Goal: Transaction & Acquisition: Purchase product/service

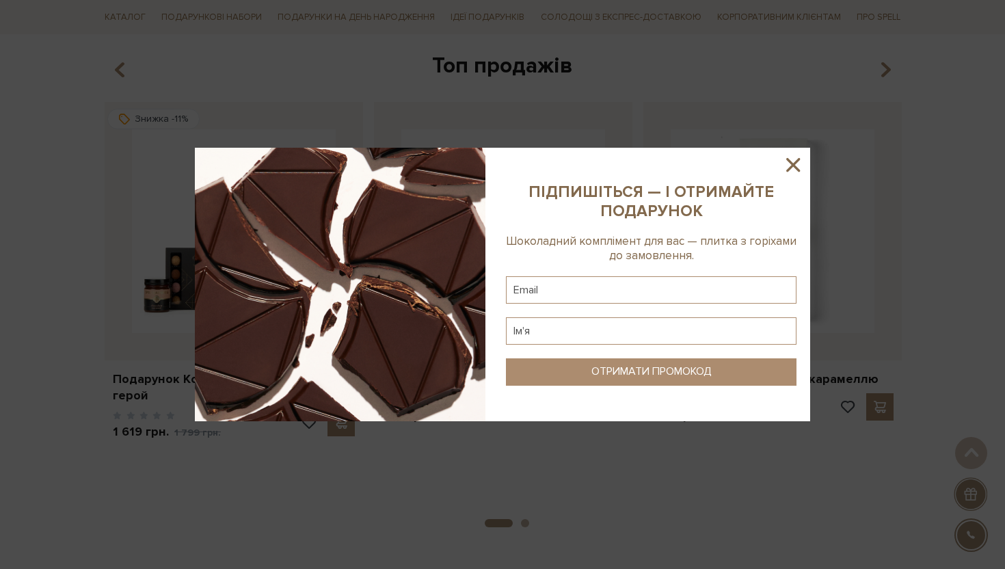
scroll to position [501, 0]
click at [802, 166] on icon at bounding box center [793, 164] width 23 height 23
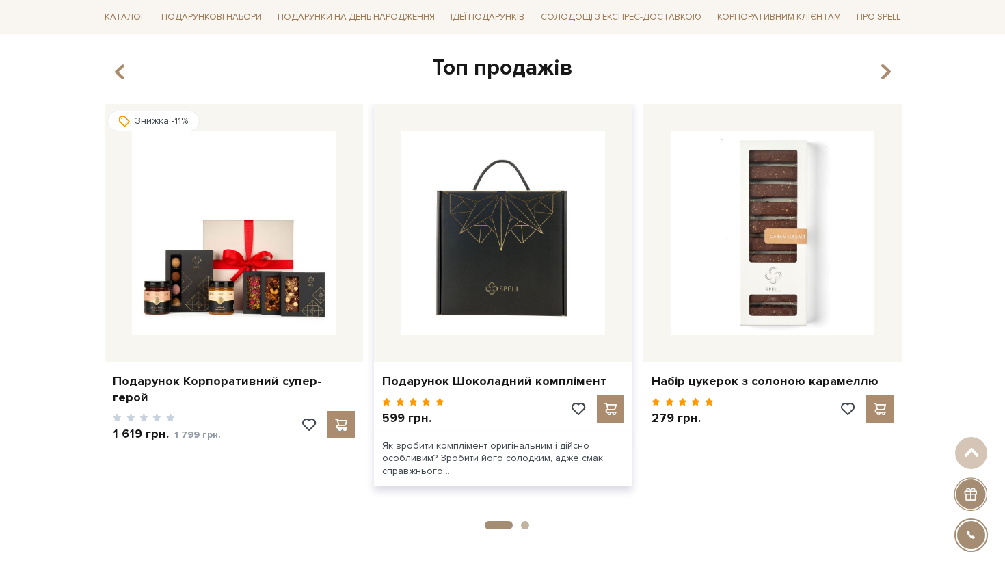
scroll to position [0, 0]
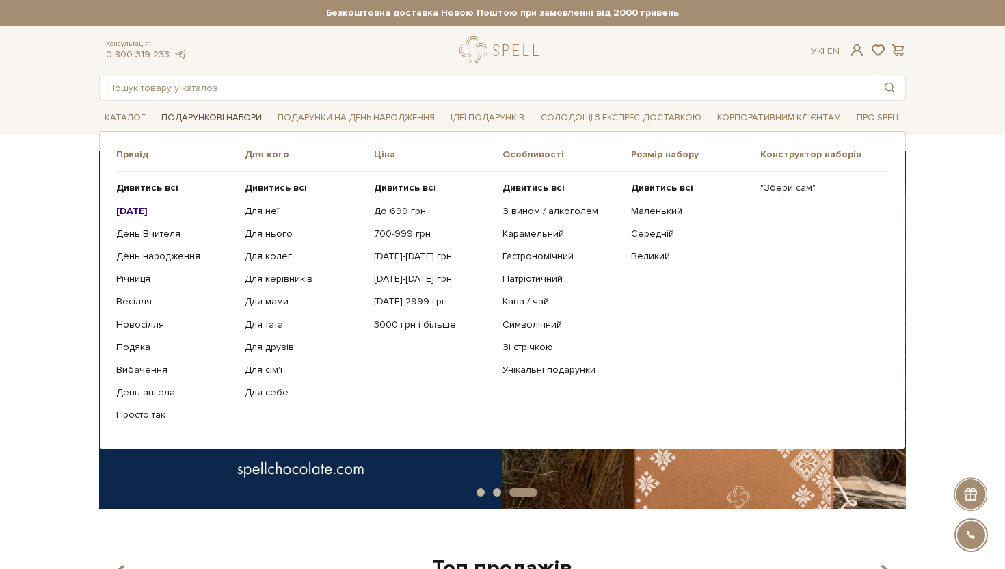
click at [228, 115] on link "Подарункові набори" at bounding box center [211, 117] width 111 height 21
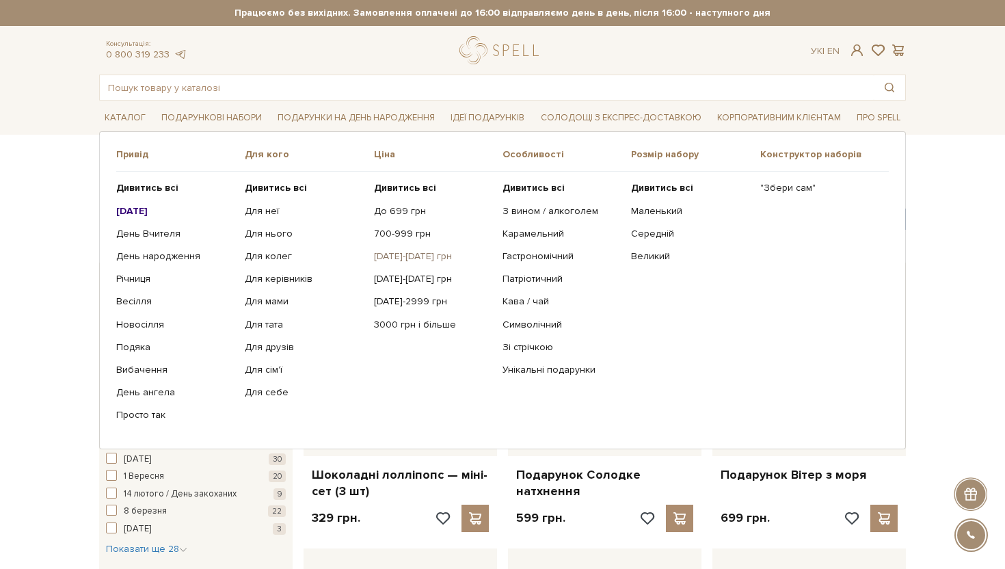
click at [393, 254] on link "[DATE]-[DATE] грн" at bounding box center [433, 256] width 118 height 12
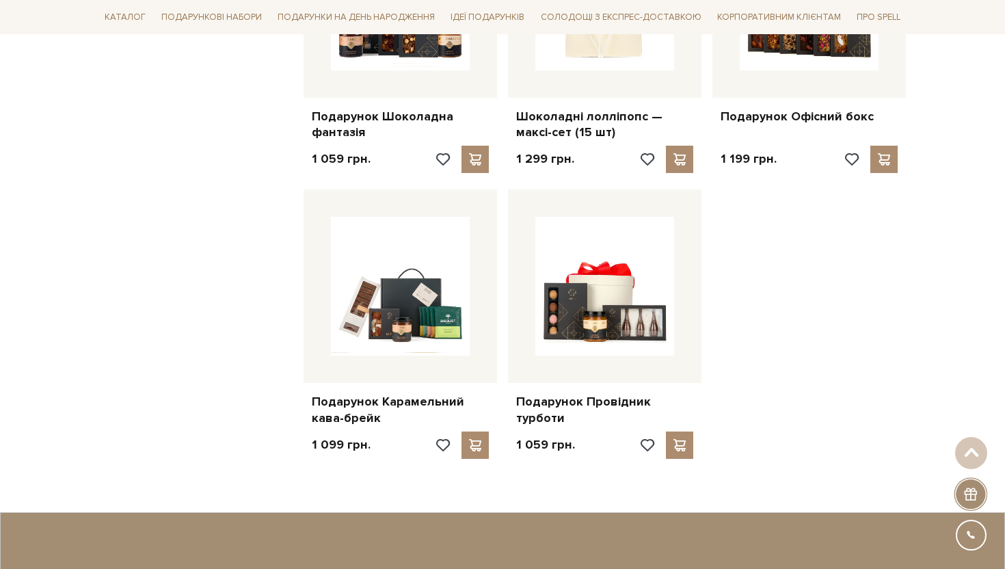
scroll to position [1215, 0]
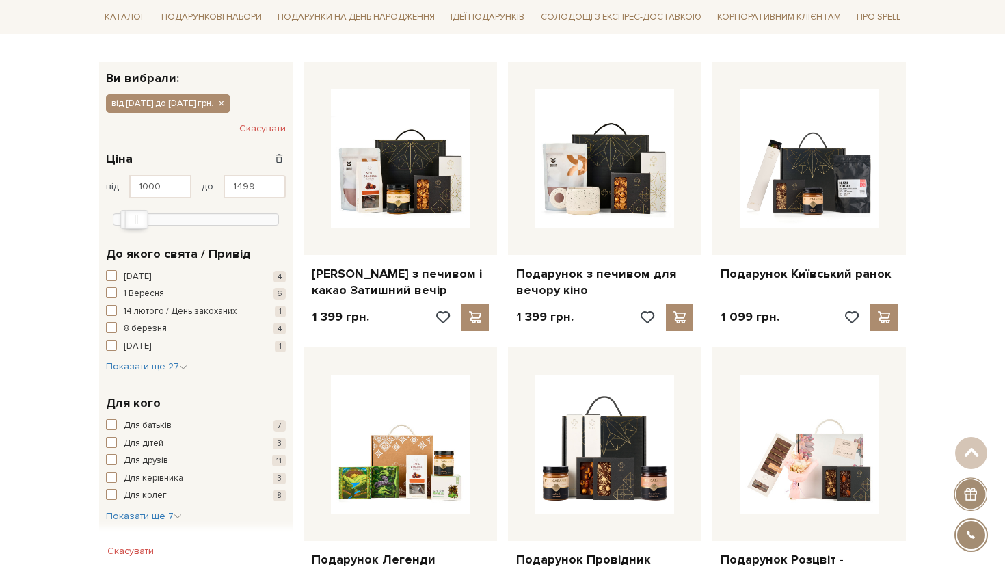
scroll to position [0, 0]
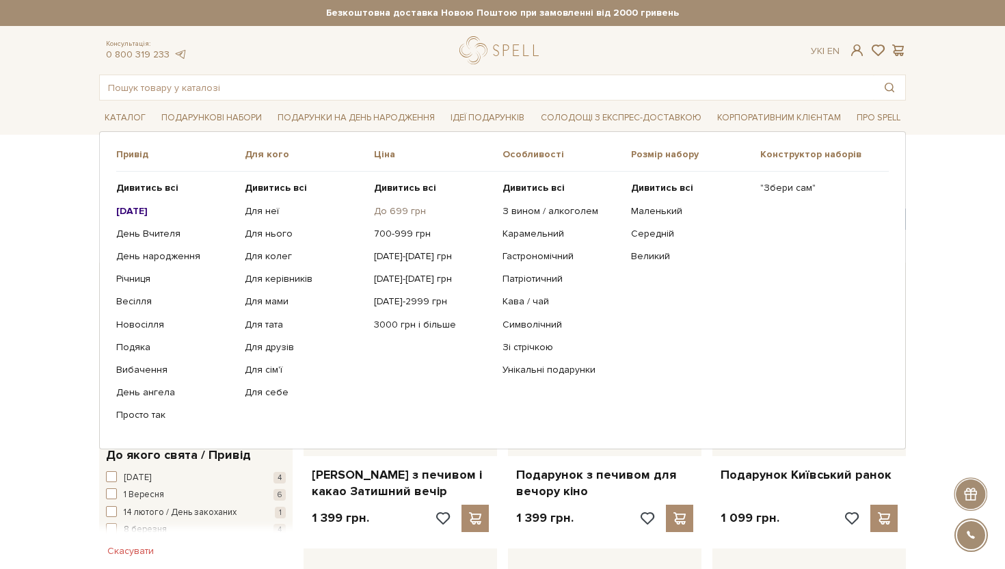
click at [397, 213] on link "До 699 грн" at bounding box center [433, 211] width 118 height 12
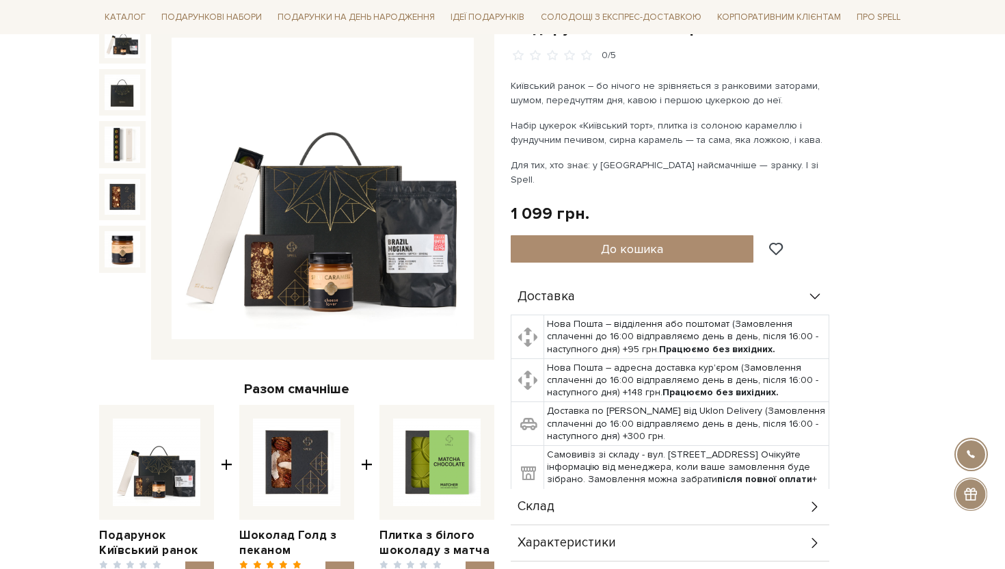
scroll to position [46, 0]
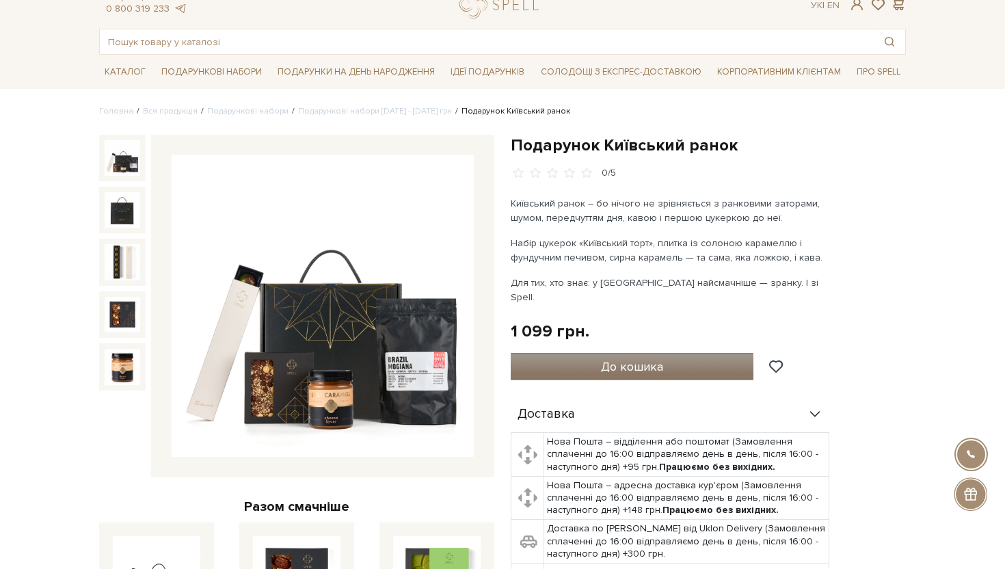
click at [660, 359] on span "До кошика" at bounding box center [632, 366] width 62 height 15
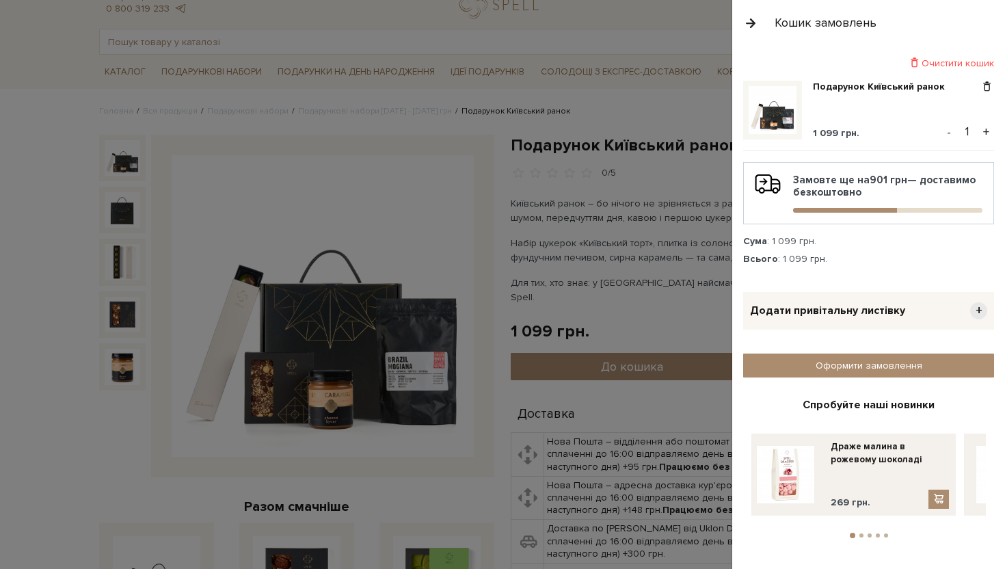
click at [987, 131] on button "+" at bounding box center [987, 132] width 16 height 21
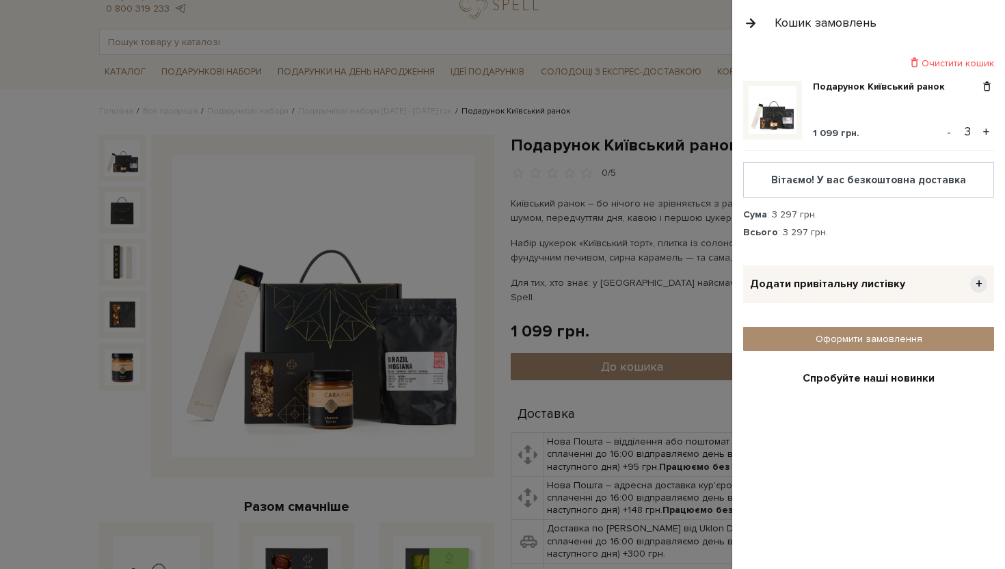
click at [987, 131] on button "+" at bounding box center [987, 132] width 16 height 21
click at [910, 332] on link "Оформити замовлення" at bounding box center [868, 339] width 251 height 24
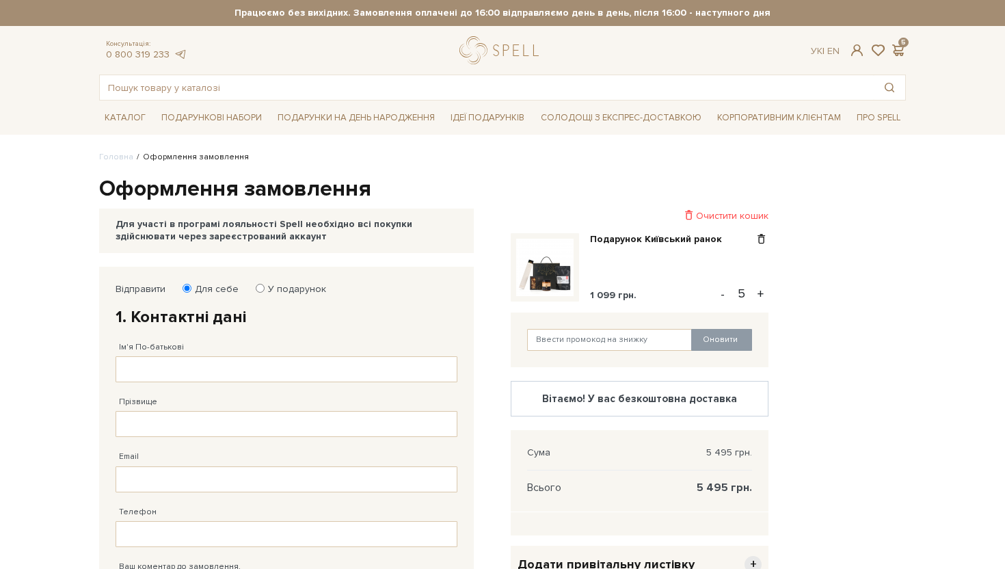
scroll to position [148, 0]
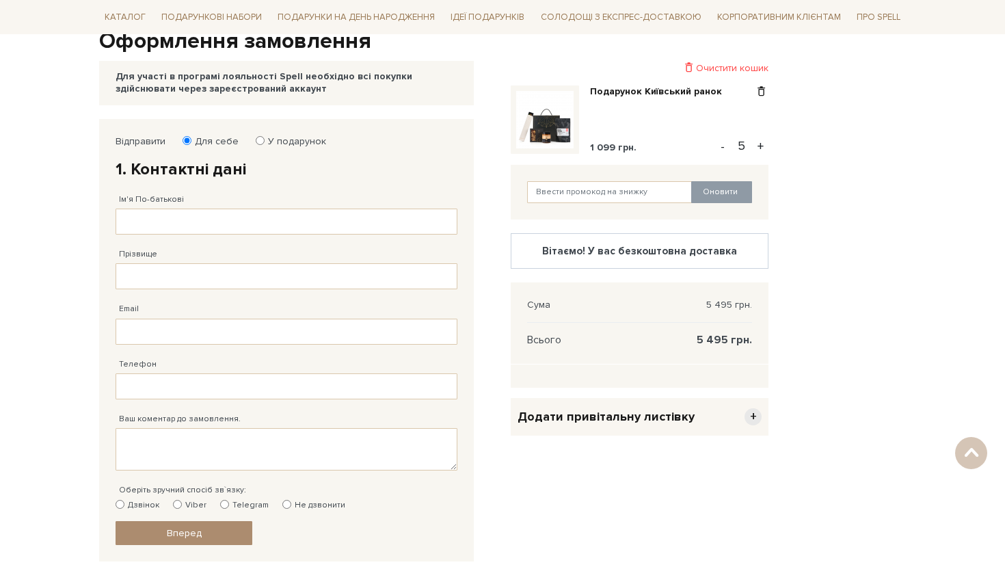
click at [295, 145] on label "У подарунок" at bounding box center [292, 141] width 67 height 12
click at [265, 145] on input "У подарунок" at bounding box center [260, 140] width 9 height 9
radio input "true"
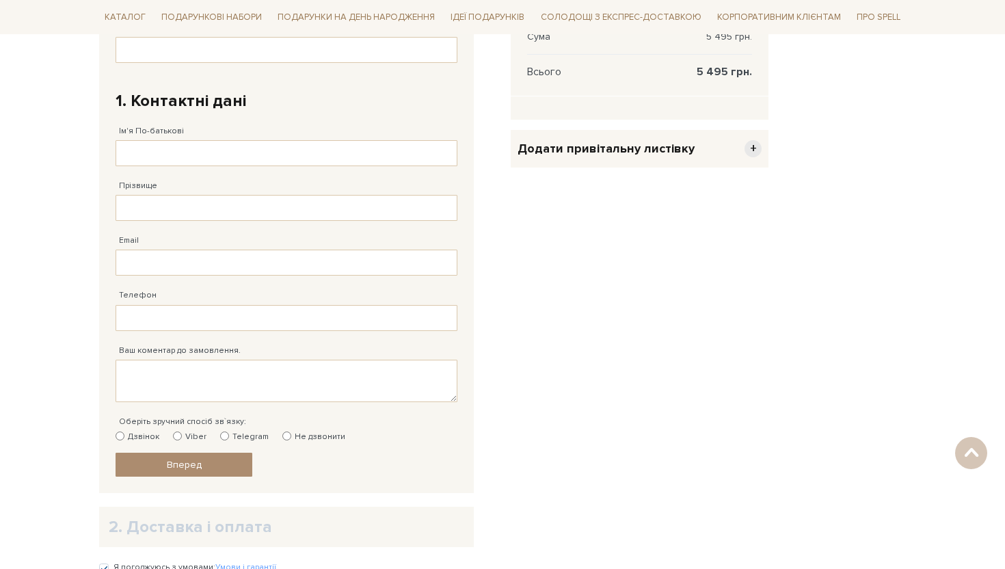
scroll to position [0, 0]
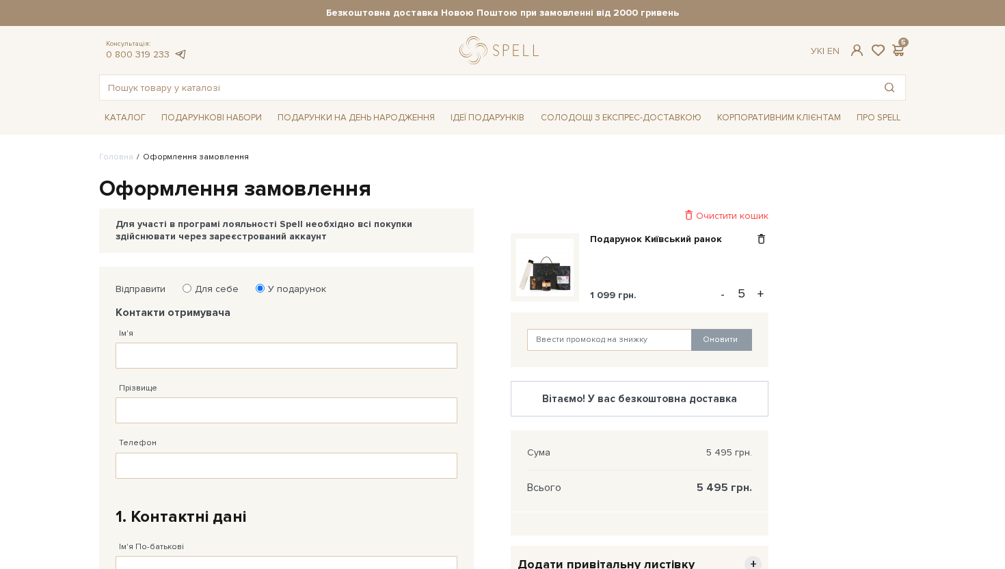
click at [179, 53] on link at bounding box center [180, 55] width 14 height 12
click at [703, 235] on link "Подарунок Київський ранок" at bounding box center [661, 239] width 142 height 12
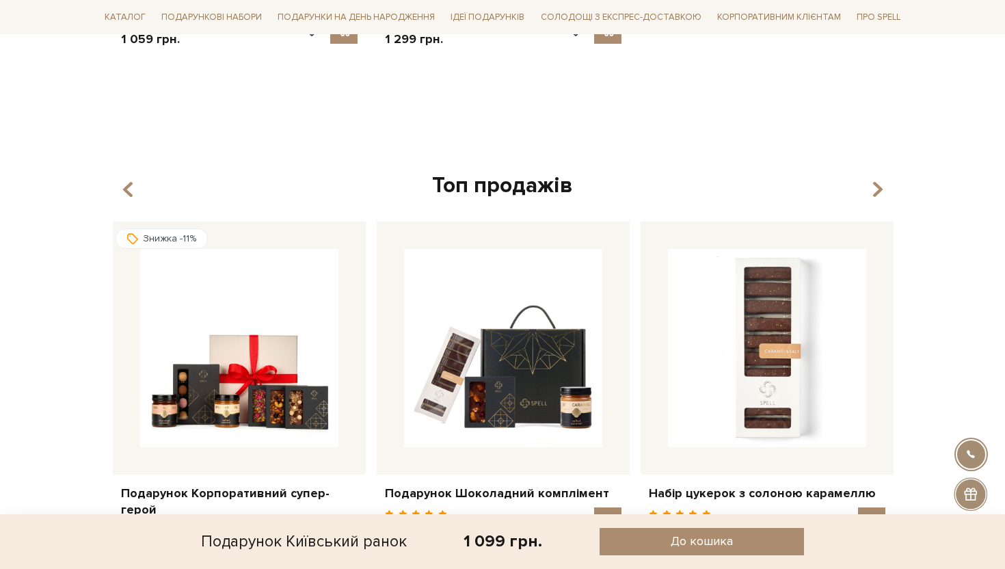
scroll to position [1515, 0]
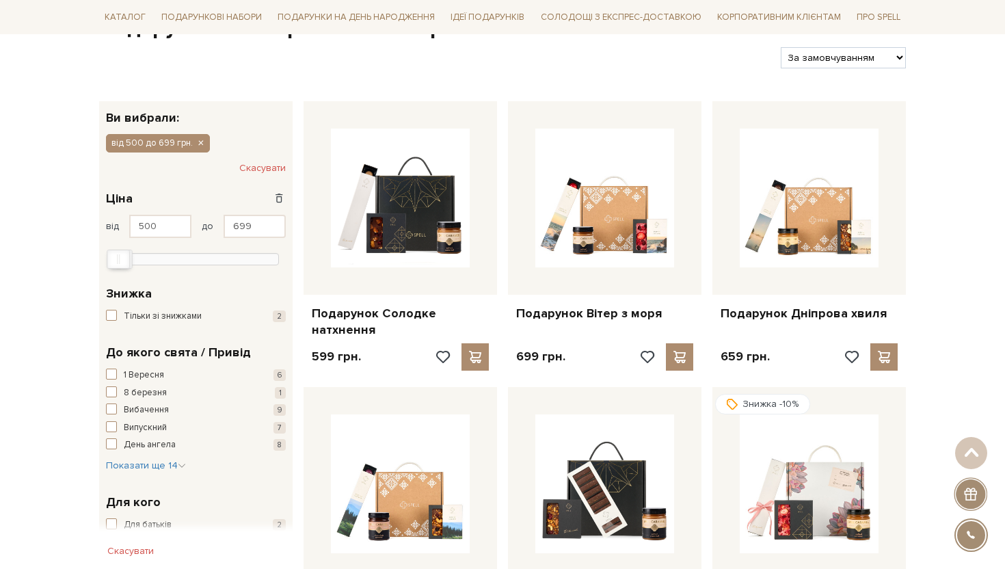
scroll to position [172, 0]
